Goal: Register for event/course

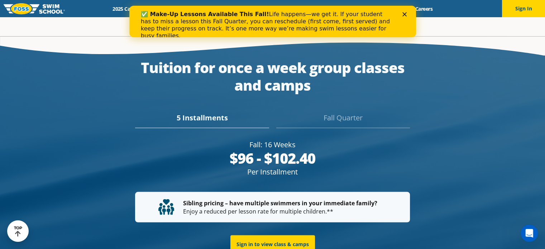
scroll to position [1290, 0]
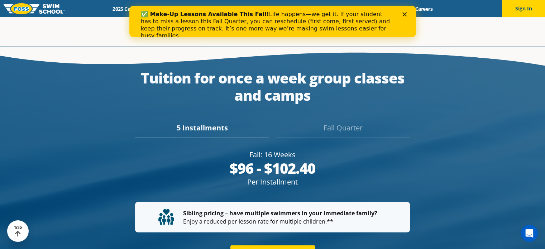
click at [351, 122] on div "Fall Quarter" at bounding box center [343, 130] width 134 height 16
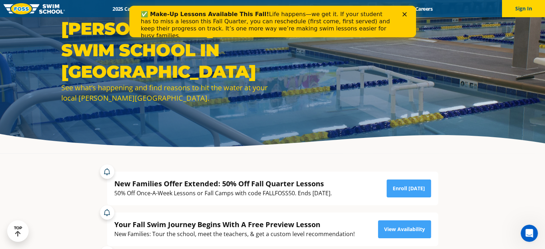
scroll to position [116, 0]
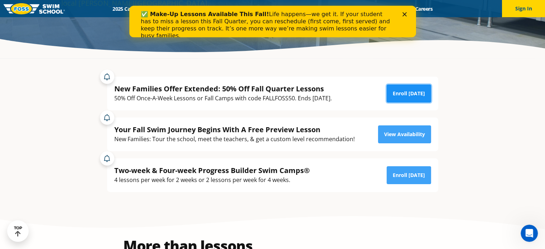
click at [411, 93] on link "Enroll [DATE]" at bounding box center [409, 94] width 44 height 18
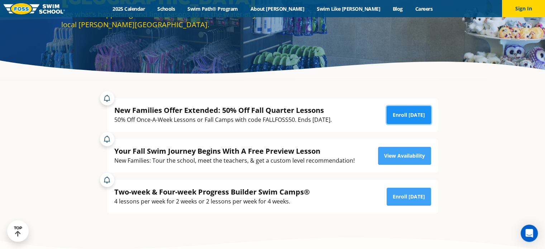
click at [408, 111] on link "Enroll [DATE]" at bounding box center [409, 115] width 44 height 18
